Goal: Transaction & Acquisition: Book appointment/travel/reservation

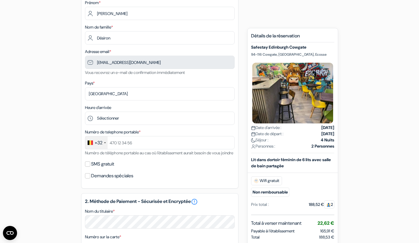
scroll to position [74, 0]
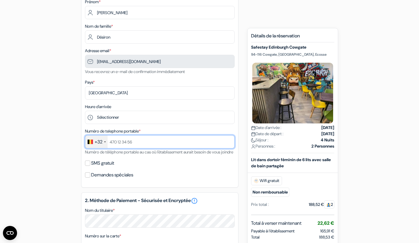
click at [129, 141] on input "text" at bounding box center [160, 141] width 150 height 13
type input "[PHONE_NUMBER]"
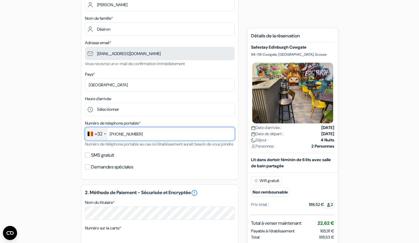
scroll to position [83, 0]
click at [274, 19] on div "add_box Safestay Edinburgh Cowgate 94-116 Cowgate, [GEOGRAPHIC_DATA], Ecosse Dé…" at bounding box center [210, 197] width 388 height 452
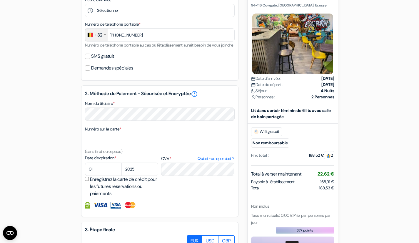
scroll to position [181, 0]
select select "06"
select select "2029"
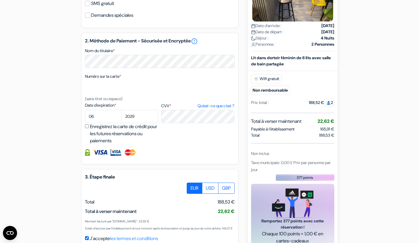
scroll to position [284, 0]
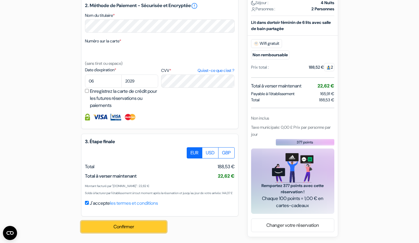
click at [137, 227] on button "Confirmer Loading..." at bounding box center [123, 226] width 85 height 11
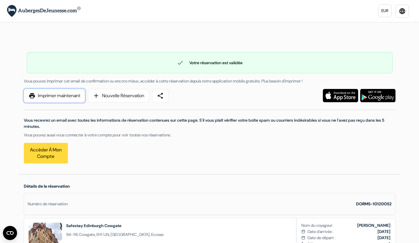
click at [65, 94] on link "print Imprimer maintenant" at bounding box center [54, 96] width 61 height 14
